Goal: Task Accomplishment & Management: Complete application form

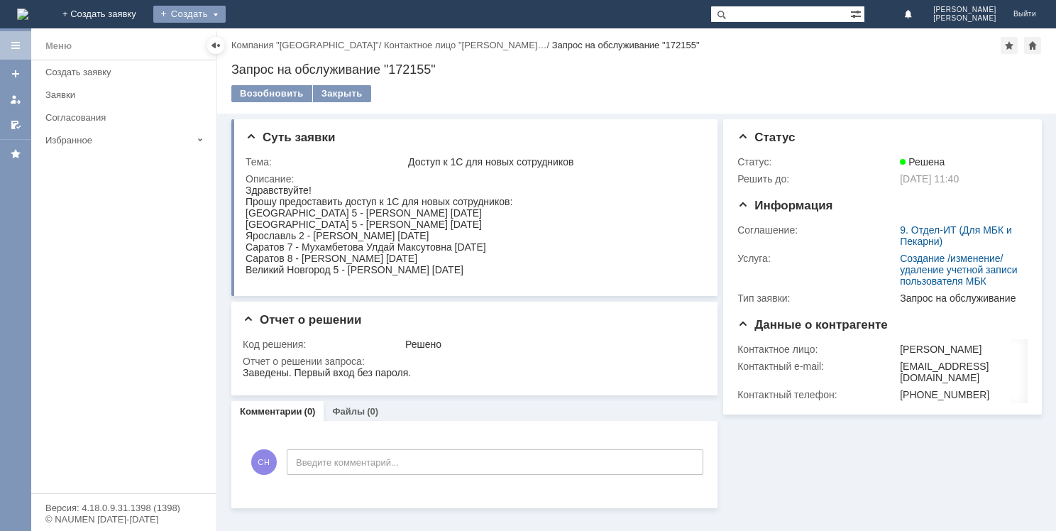
click at [226, 6] on div "Создать" at bounding box center [189, 14] width 72 height 17
click at [264, 40] on link "Заявка" at bounding box center [210, 42] width 108 height 17
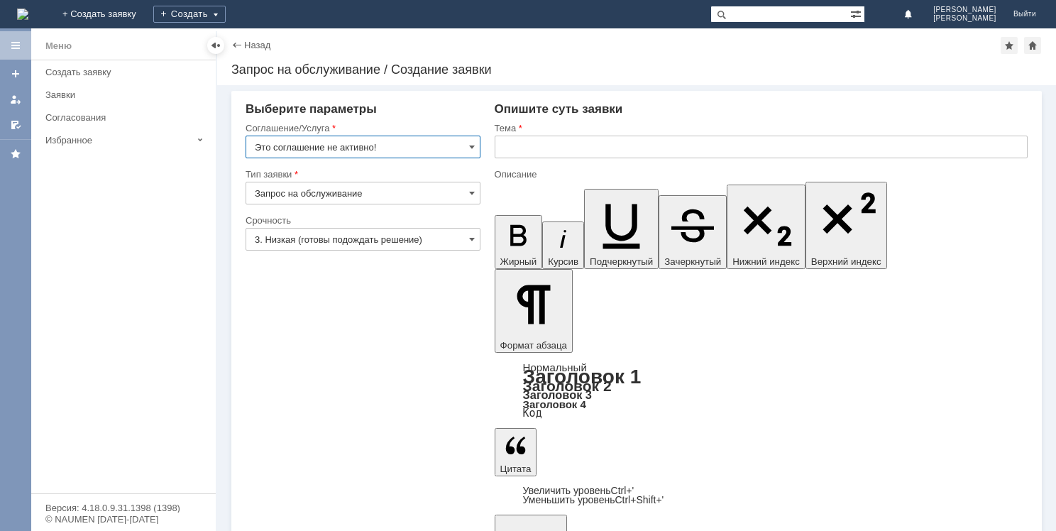
click at [475, 149] on input "Это соглашение не активно!" at bounding box center [362, 146] width 235 height 23
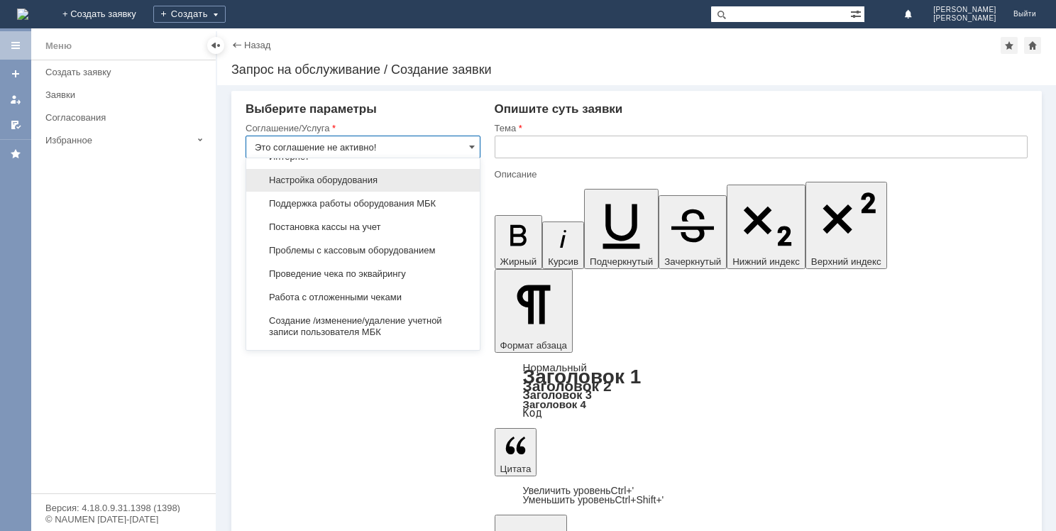
scroll to position [1581, 0]
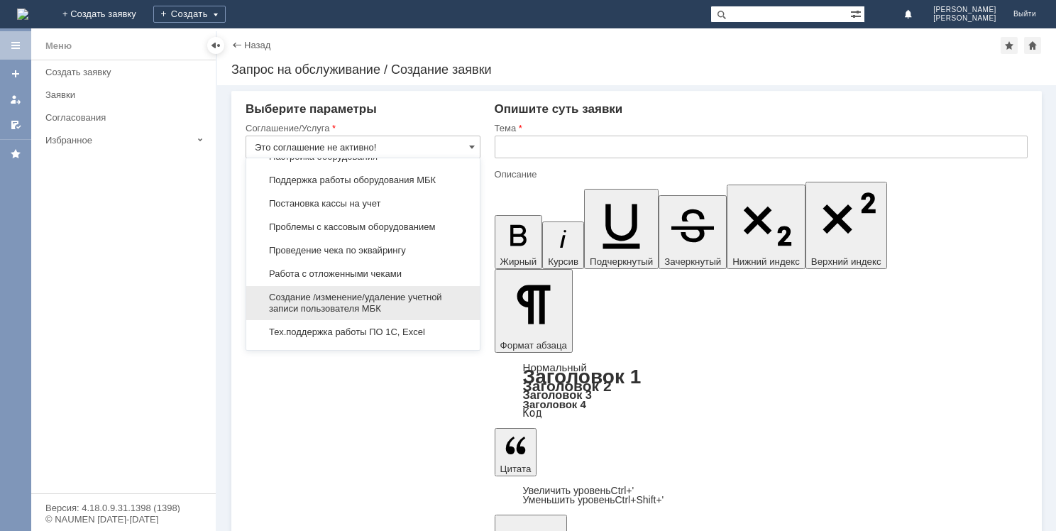
click at [359, 292] on span "Создание /изменение/удаление учетной записи пользователя МБК" at bounding box center [363, 303] width 216 height 23
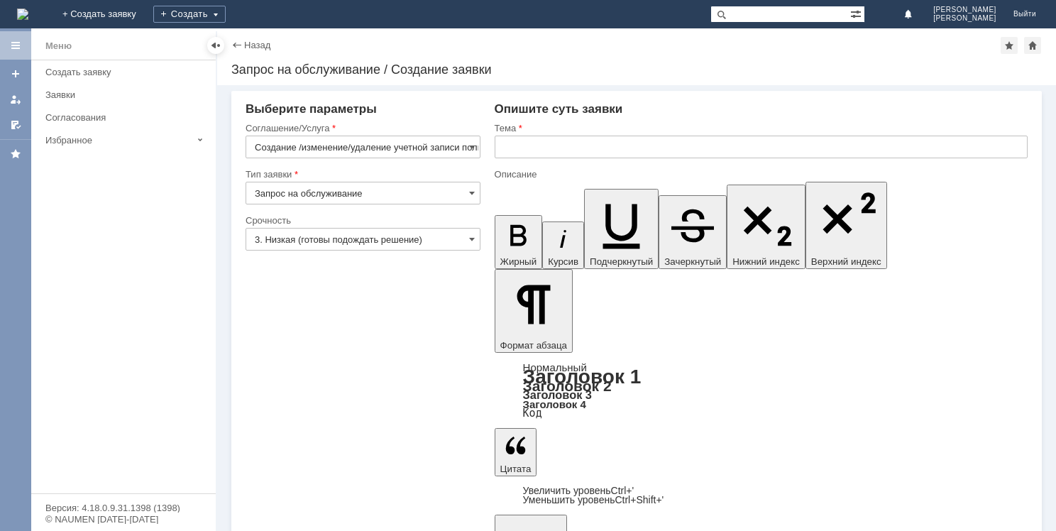
type input "Создание /изменение/удаление учетной записи пользователя МБК"
click at [511, 147] on input "text" at bounding box center [760, 146] width 533 height 23
type input "Доступ к 1С"
